Goal: Information Seeking & Learning: Learn about a topic

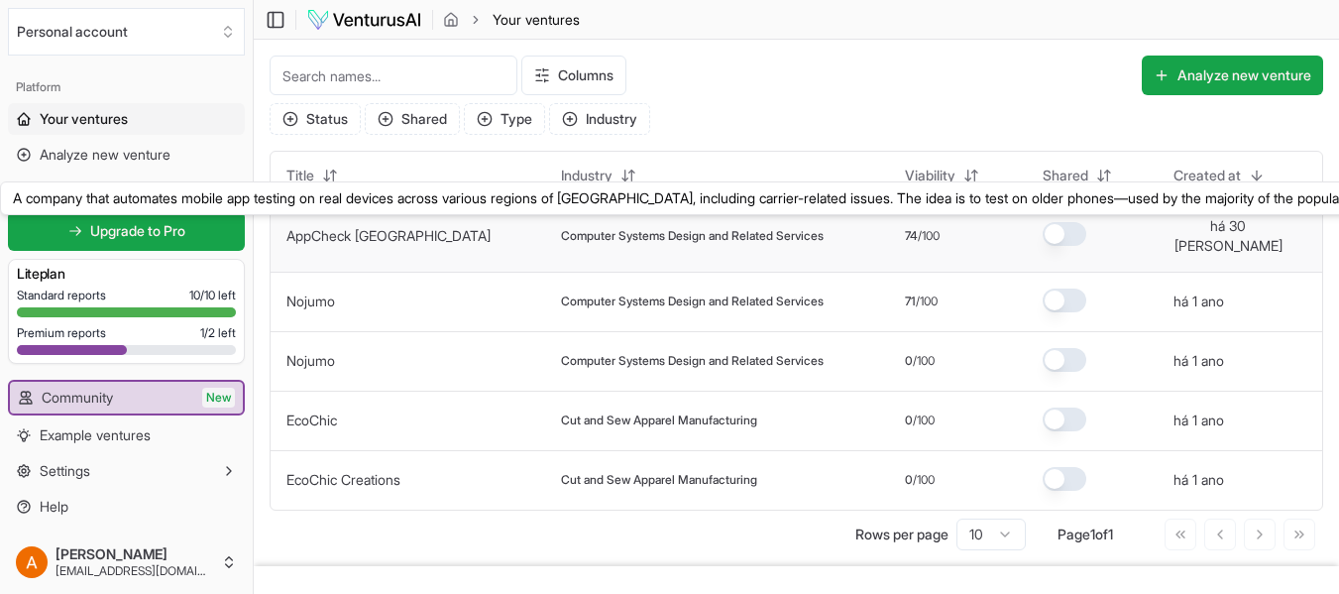
click at [347, 227] on link "AppCheck [GEOGRAPHIC_DATA]" at bounding box center [388, 235] width 204 height 17
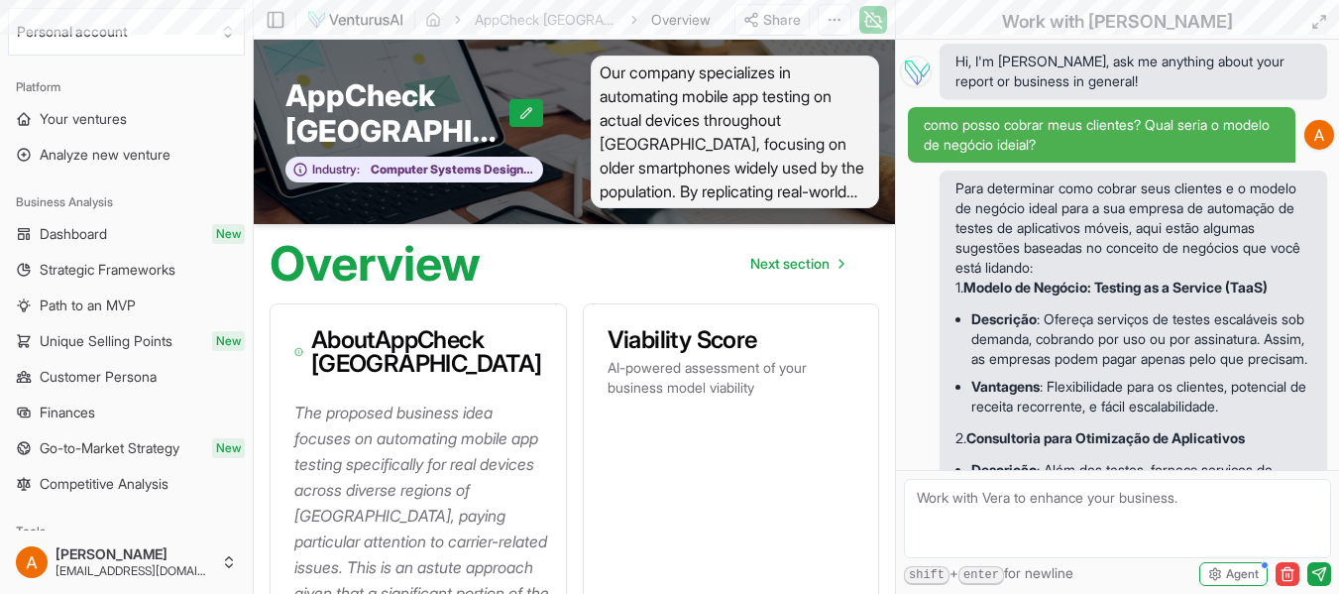
scroll to position [9297, 0]
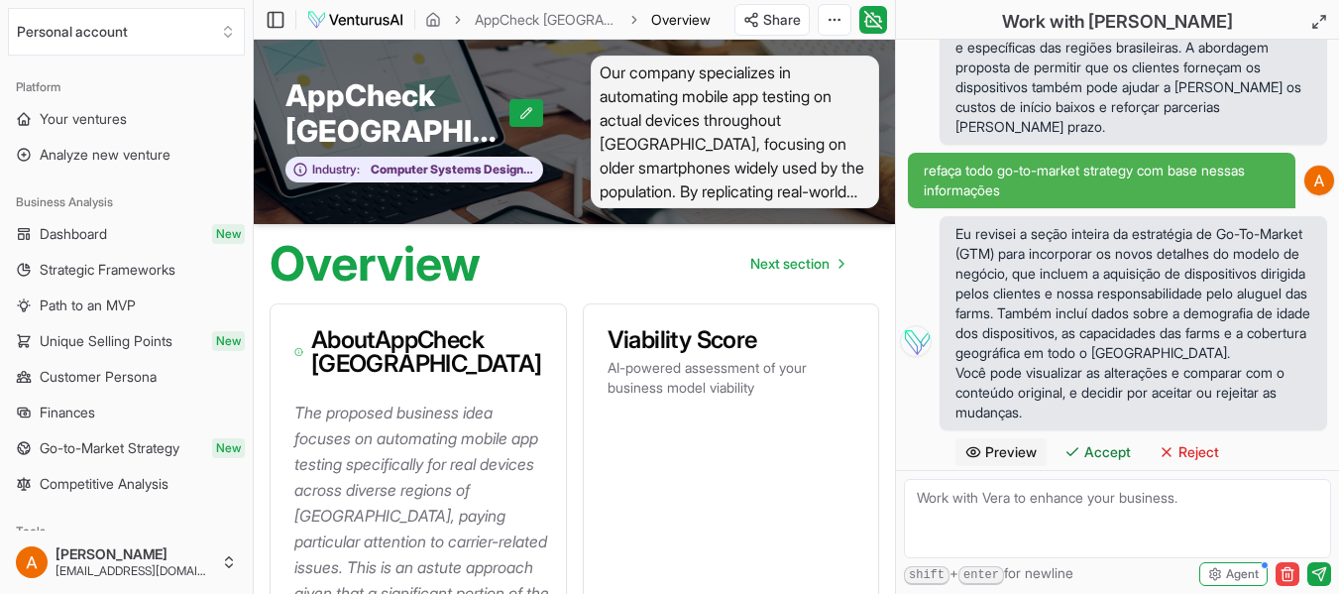
click at [1252, 507] on textarea at bounding box center [1117, 518] width 427 height 79
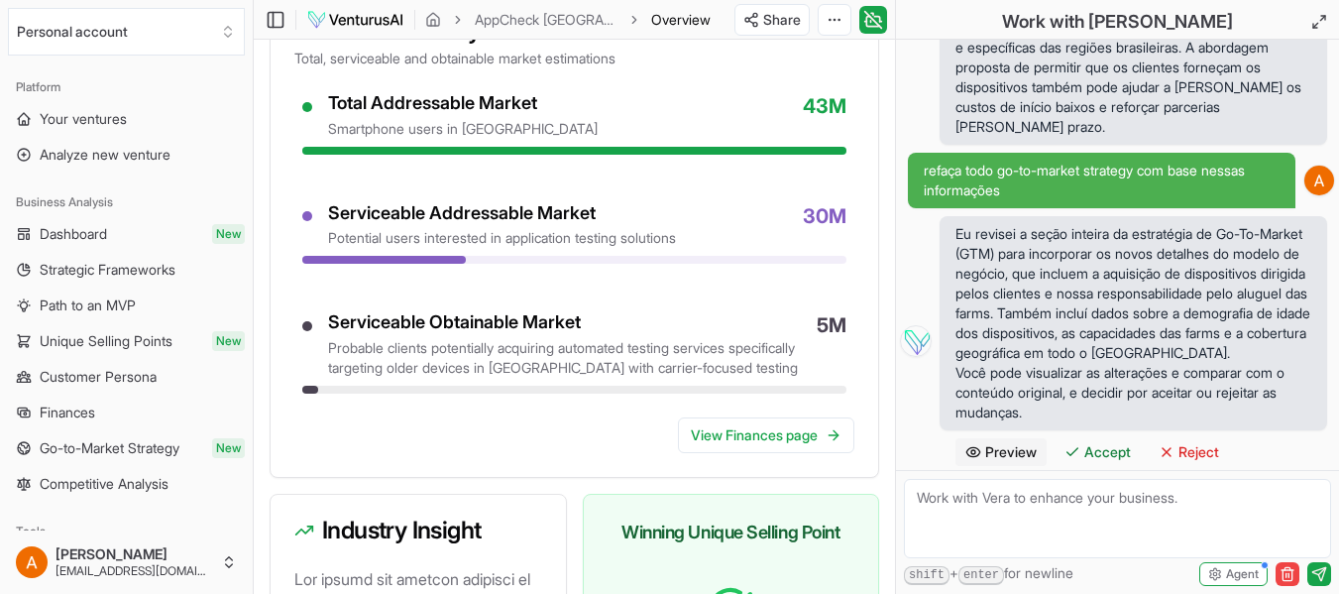
scroll to position [2597, 0]
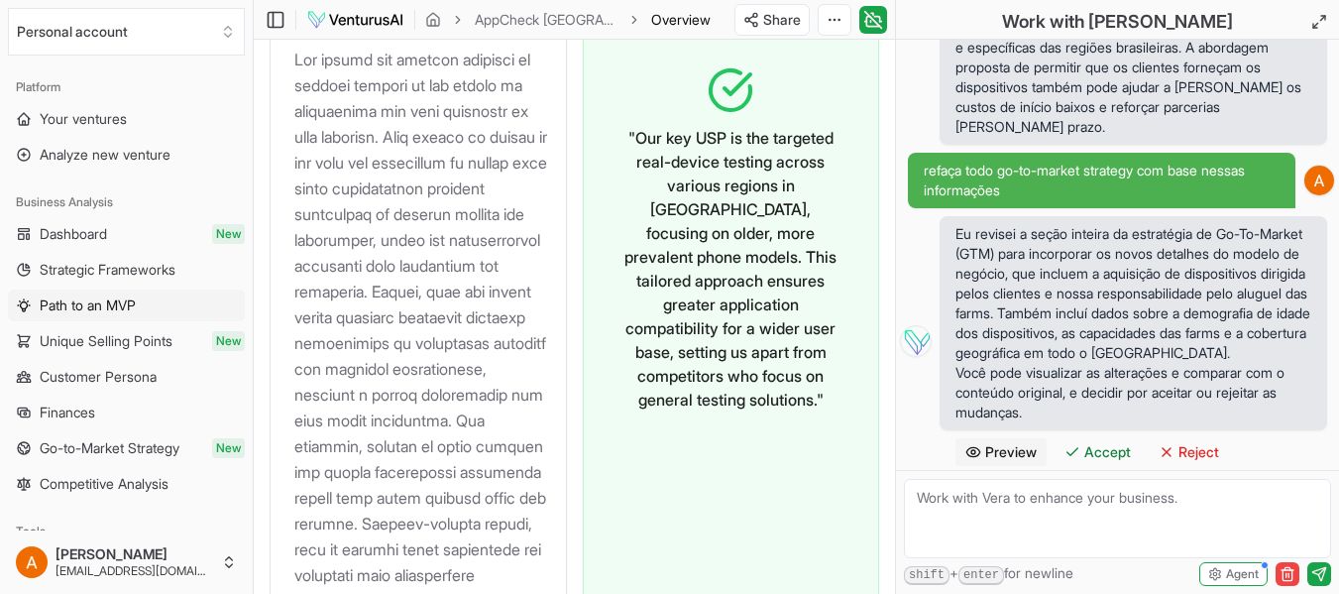
click at [74, 308] on span "Path to an MVP" at bounding box center [88, 305] width 96 height 20
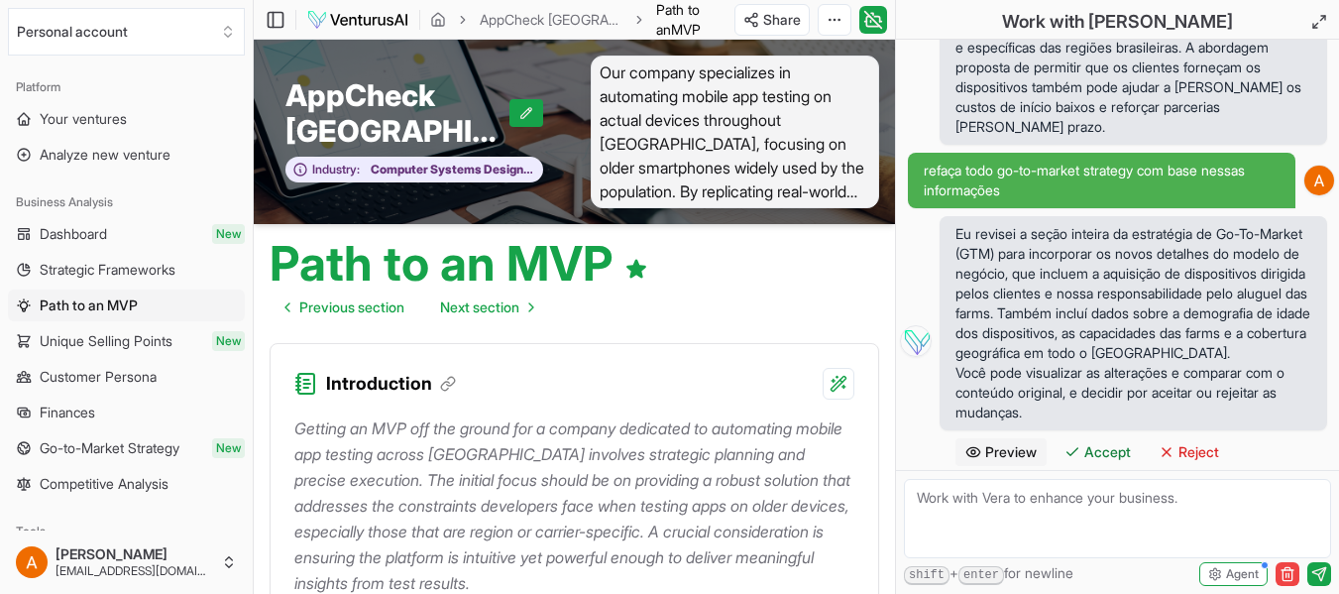
click at [90, 335] on span "Unique Selling Points" at bounding box center [106, 341] width 133 height 20
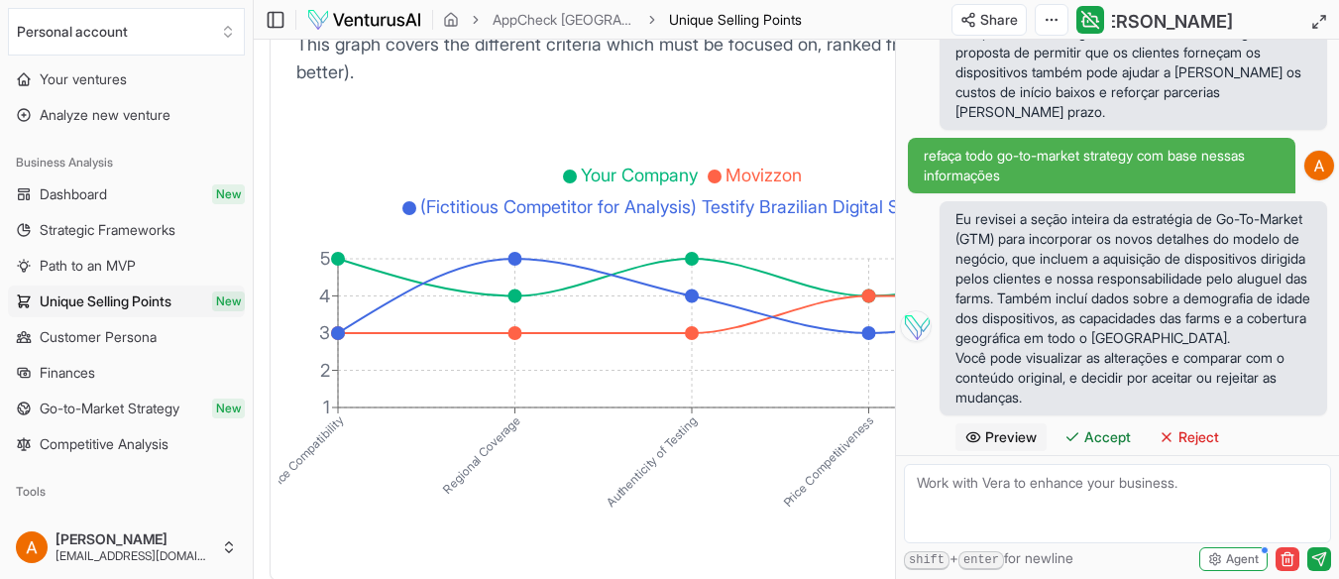
scroll to position [4251, 0]
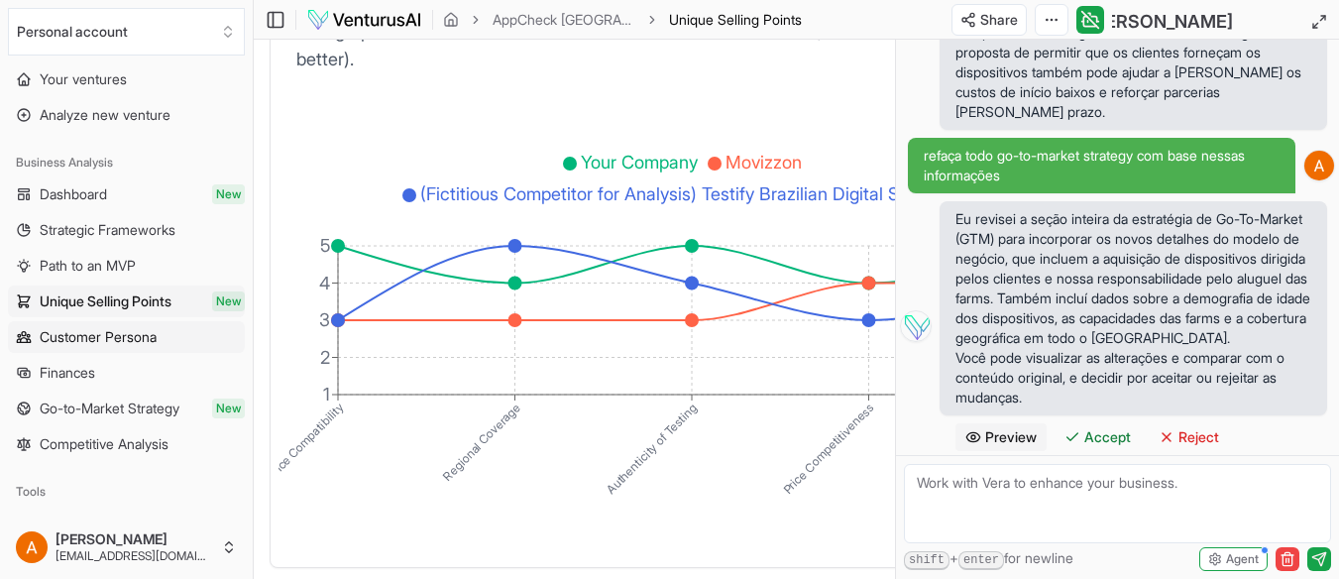
click at [57, 336] on span "Customer Persona" at bounding box center [98, 337] width 117 height 20
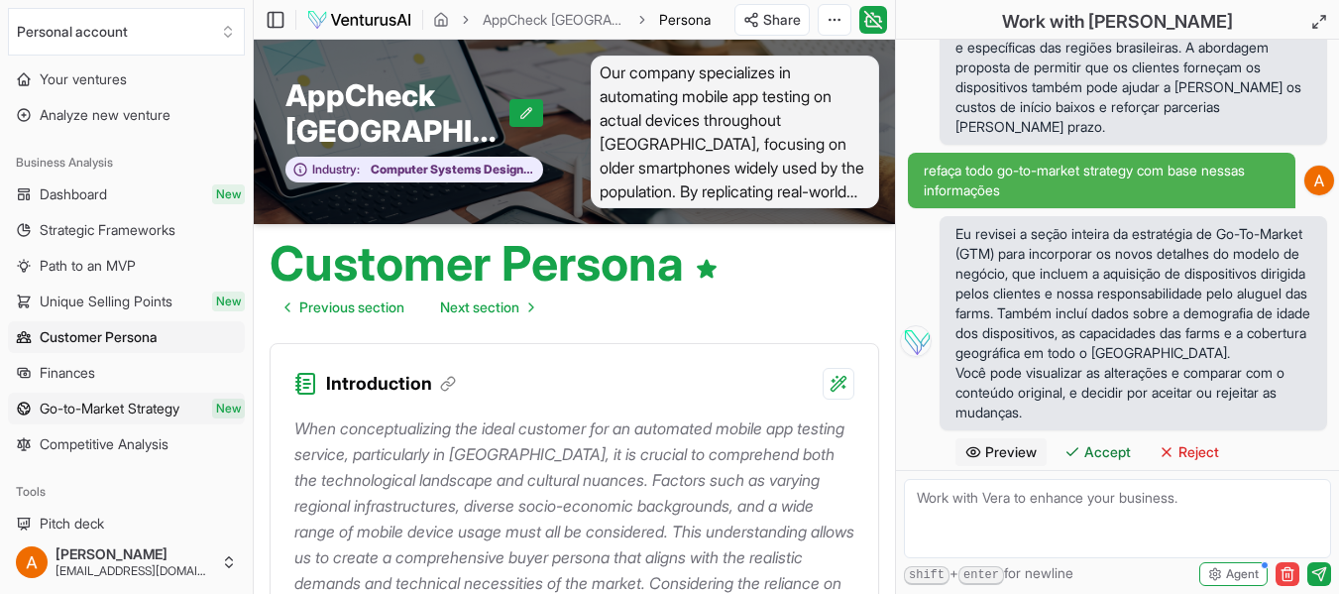
click at [101, 404] on span "Go-to-Market Strategy" at bounding box center [110, 409] width 140 height 20
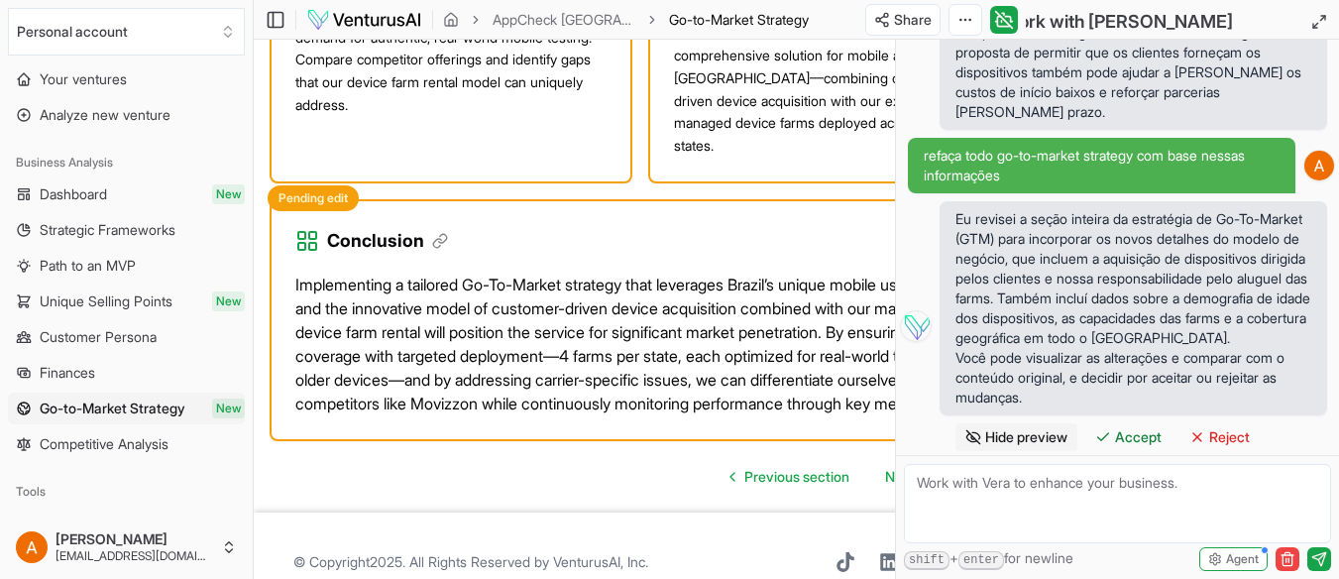
scroll to position [3153, 0]
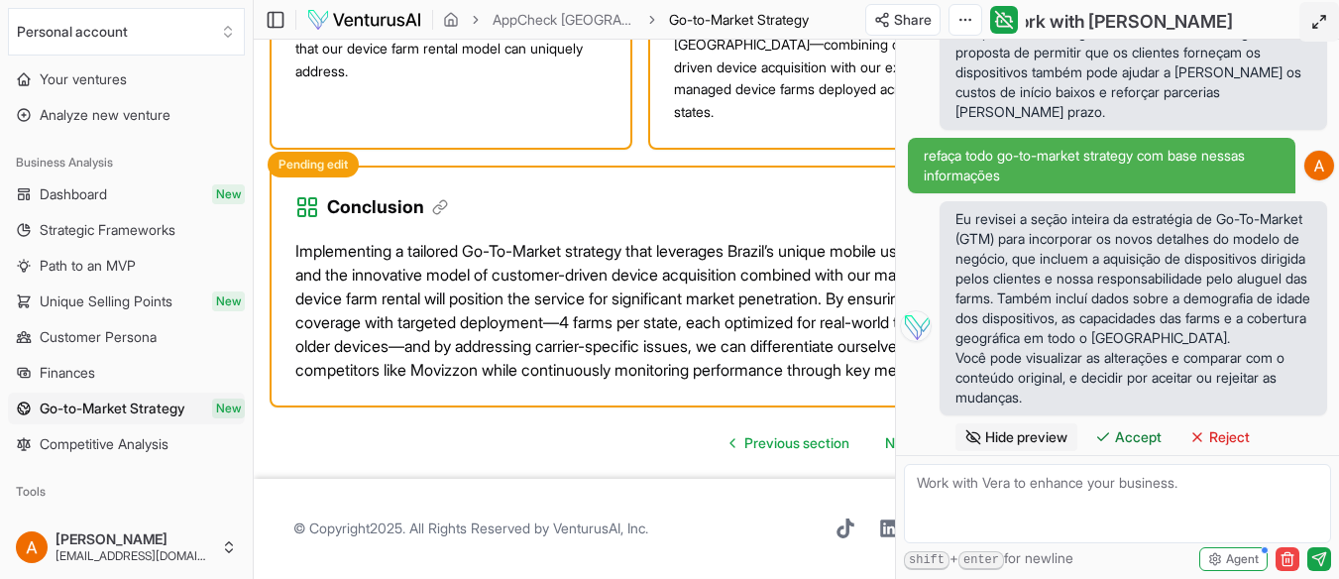
click at [1316, 26] on line at bounding box center [1316, 25] width 5 height 5
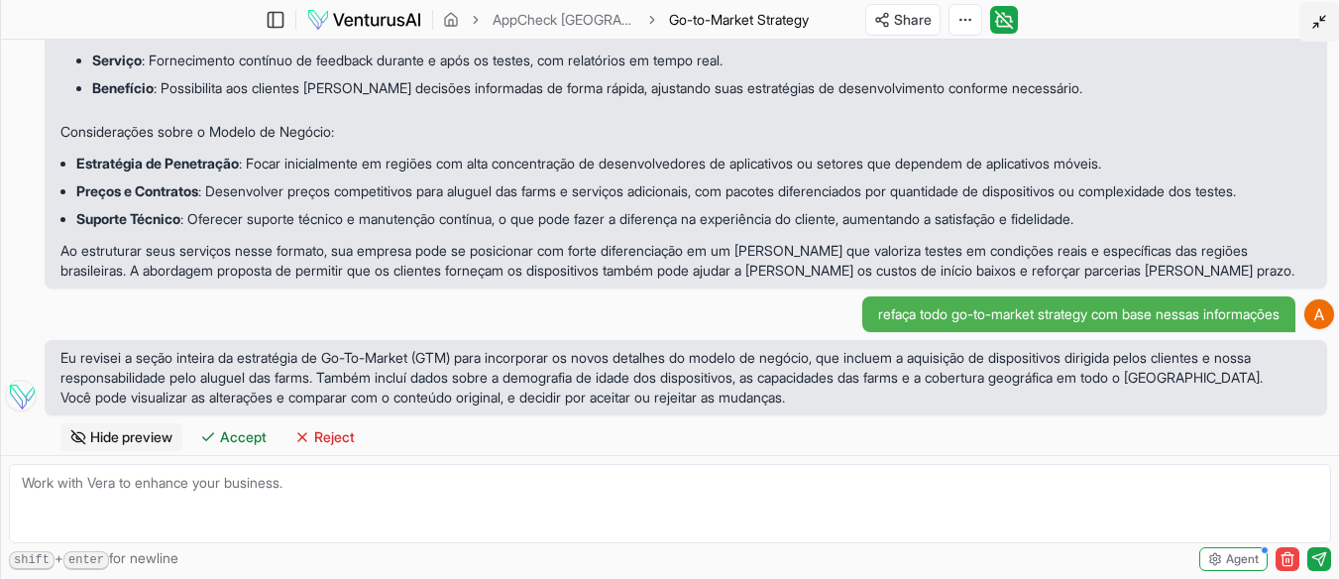
scroll to position [3114, 0]
click at [1329, 22] on button at bounding box center [1320, 22] width 40 height 40
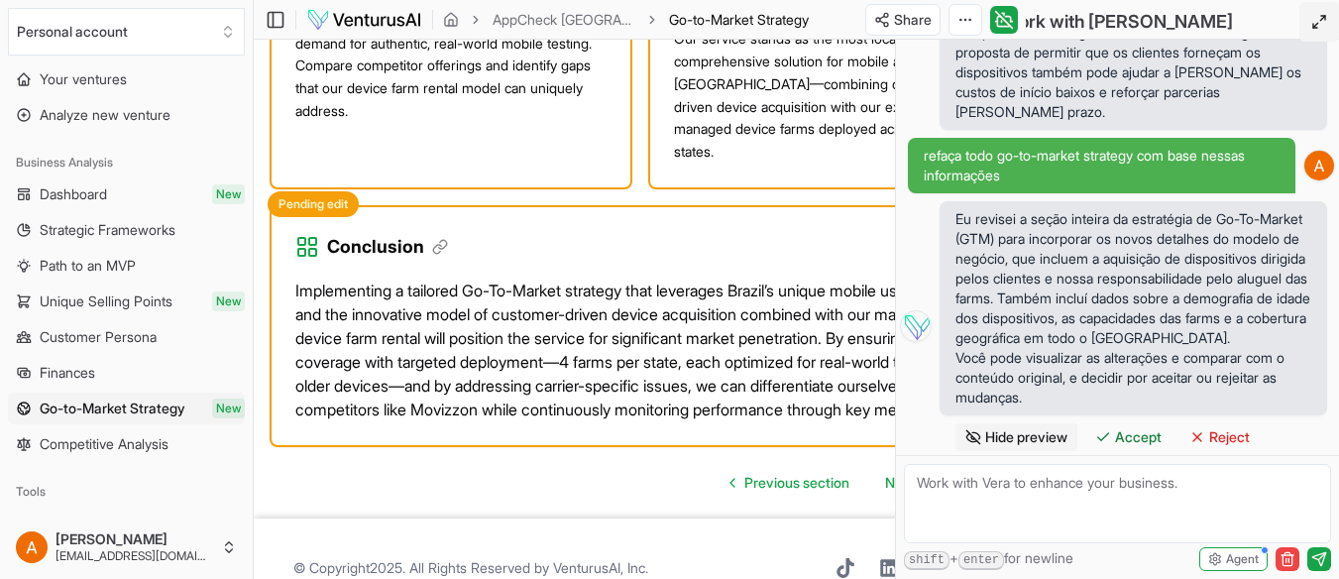
scroll to position [9297, 0]
click at [994, 25] on icon at bounding box center [1004, 20] width 20 height 24
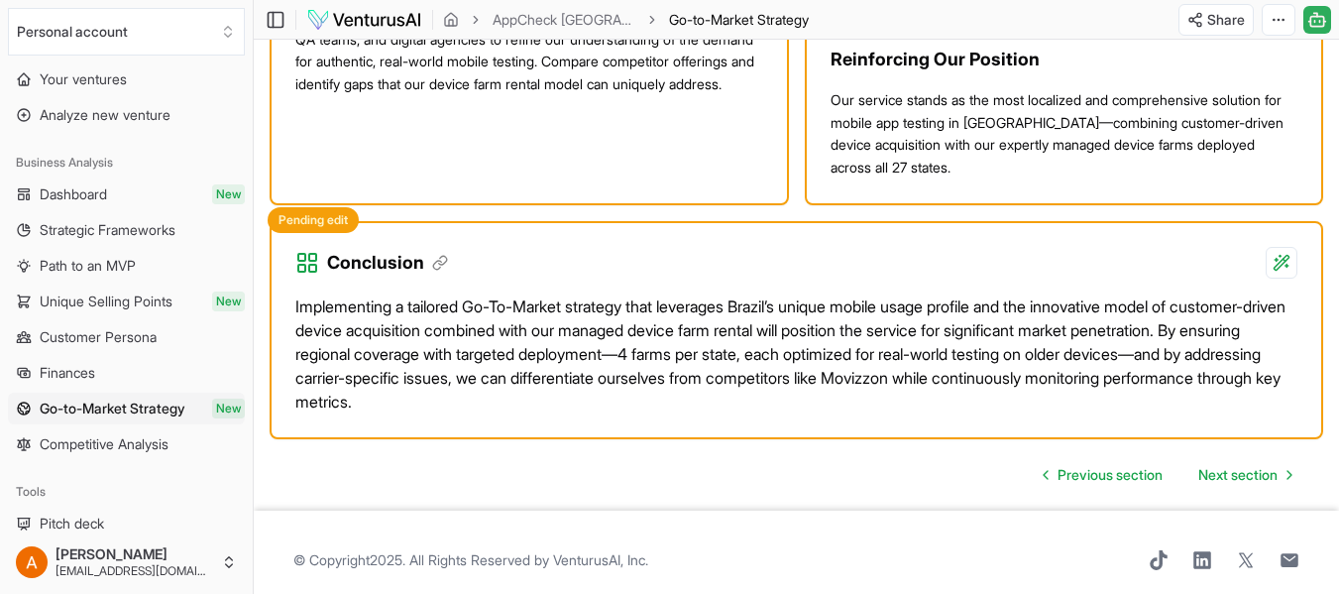
scroll to position [2375, 0]
